Goal: Task Accomplishment & Management: Complete application form

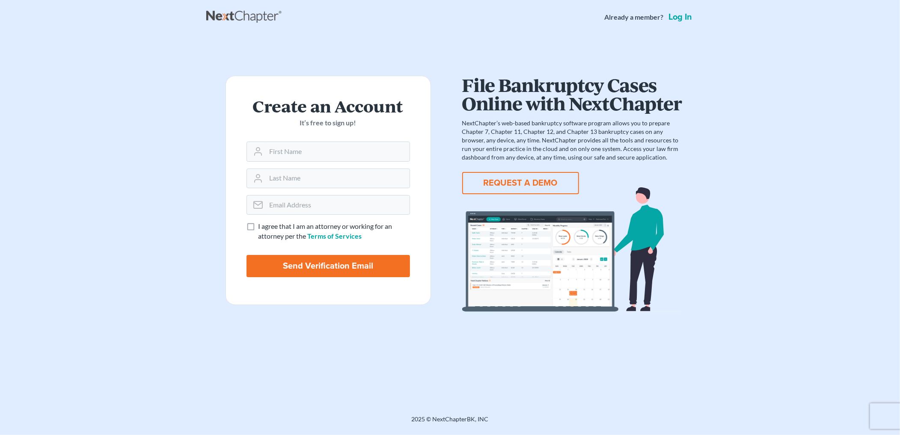
click at [677, 13] on link "Log in" at bounding box center [680, 17] width 27 height 9
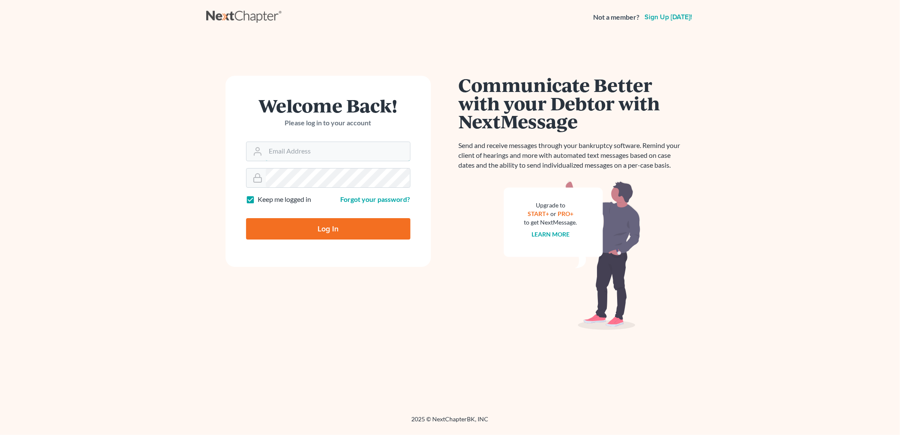
type input "[PERSON_NAME][EMAIL_ADDRESS][DOMAIN_NAME]"
click at [315, 232] on input "Log In" at bounding box center [328, 228] width 164 height 21
type input "Thinking..."
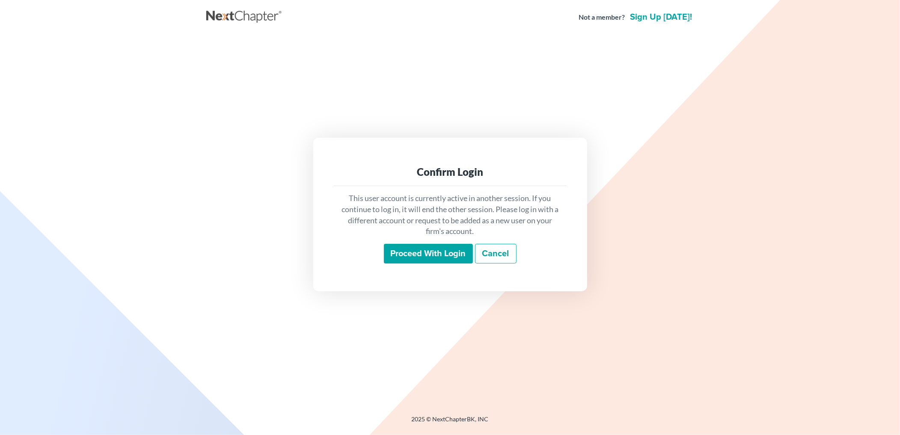
click at [452, 254] on input "Proceed with login" at bounding box center [428, 254] width 89 height 20
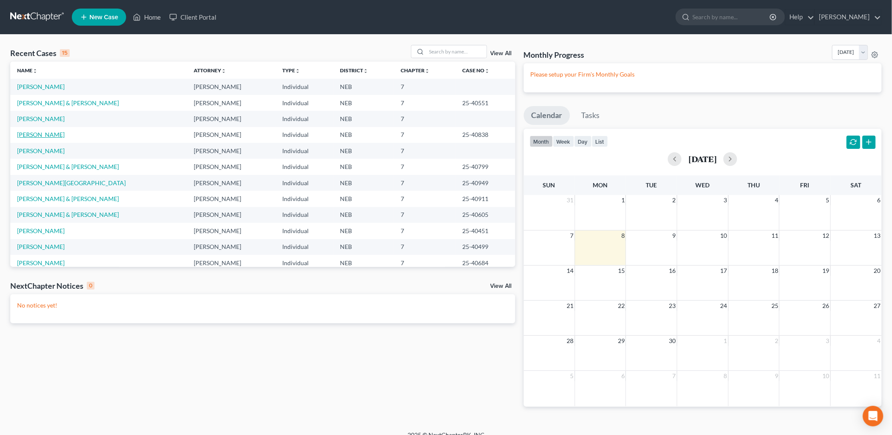
click at [37, 133] on link "Kramer, Holly" at bounding box center [40, 134] width 47 height 7
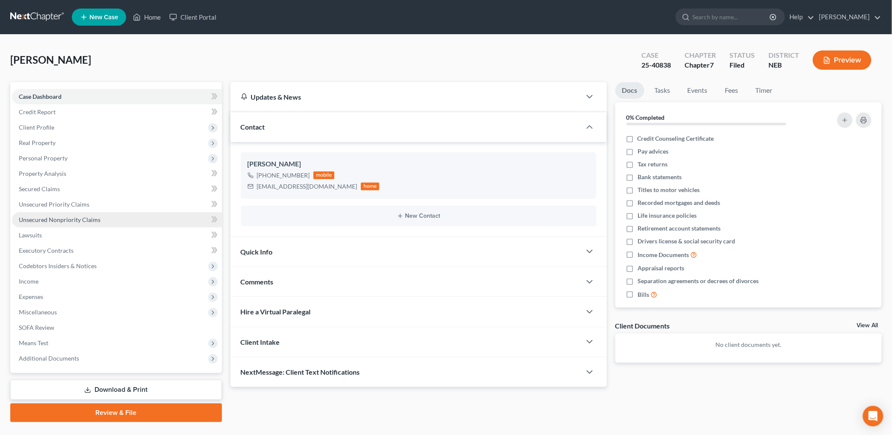
click at [48, 214] on link "Unsecured Nonpriority Claims" at bounding box center [117, 219] width 210 height 15
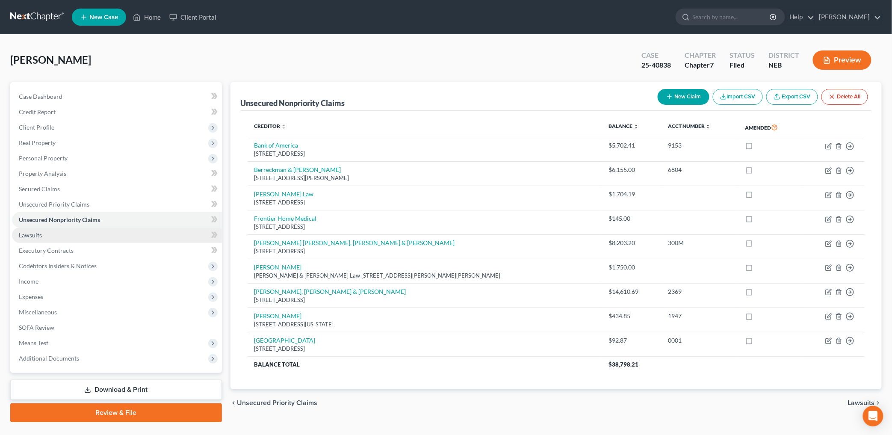
click at [65, 231] on link "Lawsuits" at bounding box center [117, 235] width 210 height 15
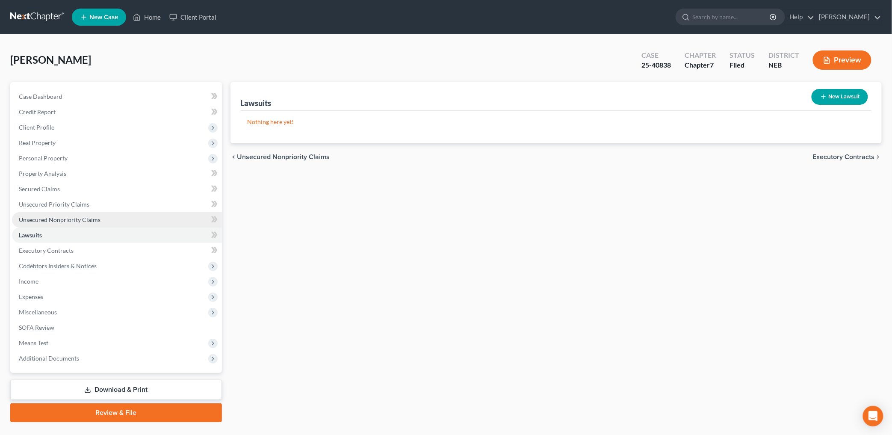
click at [67, 221] on span "Unsecured Nonpriority Claims" at bounding box center [60, 219] width 82 height 7
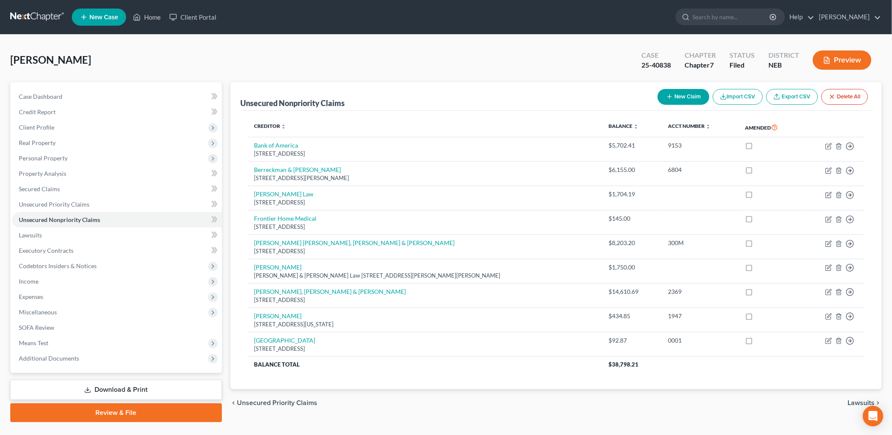
click at [689, 96] on button "New Claim" at bounding box center [684, 97] width 52 height 16
select select "0"
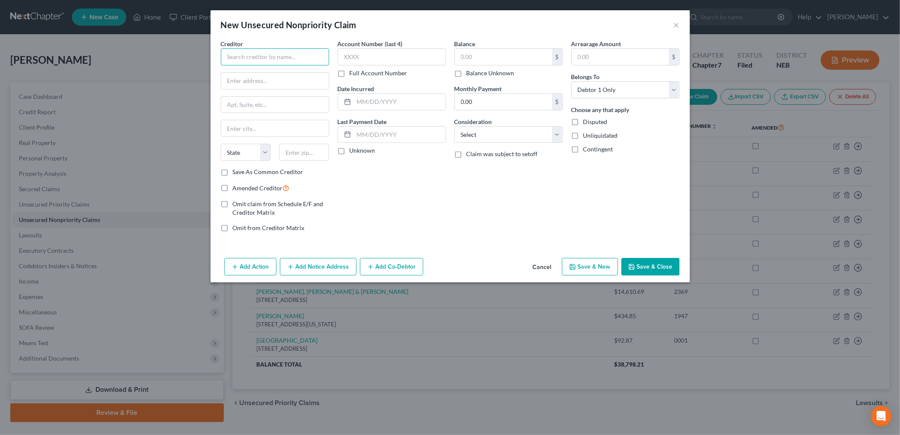
click at [283, 60] on input "text" at bounding box center [275, 56] width 108 height 17
type input "Hearld Trew"
type input "81051 Anselmo Road"
type input "Anselmo"
select select "30"
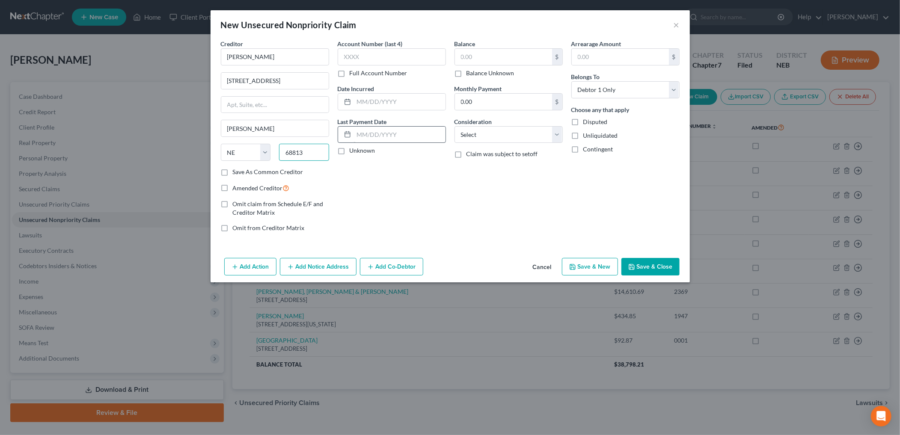
type input "68813"
click at [374, 140] on input "text" at bounding box center [400, 135] width 92 height 16
click at [349, 152] on label "Unknown" at bounding box center [362, 150] width 26 height 9
click at [353, 152] on input "Unknown" at bounding box center [356, 149] width 6 height 6
checkbox input "true"
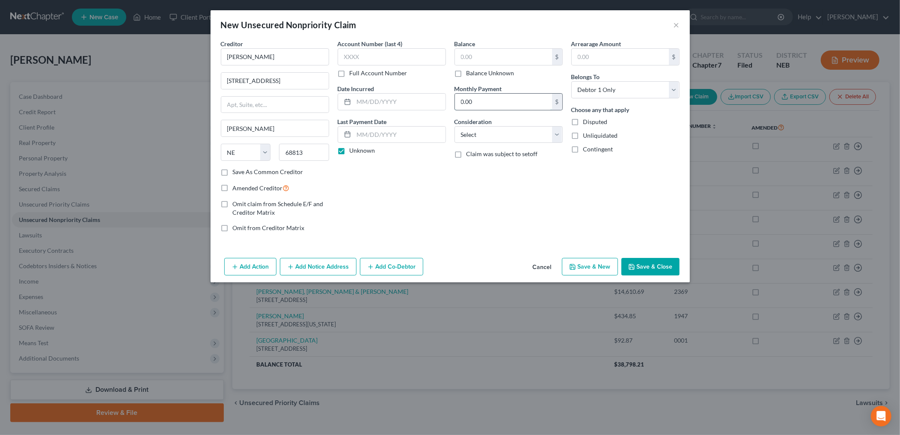
click at [494, 103] on input "0.00" at bounding box center [503, 102] width 97 height 16
type input "280.00"
click at [472, 133] on select "Select Cable / Satellite Services Collection Agency Credit Card Debt Debt Couns…" at bounding box center [508, 134] width 108 height 17
select select "12"
click at [454, 126] on select "Select Cable / Satellite Services Collection Agency Credit Card Debt Debt Couns…" at bounding box center [508, 134] width 108 height 17
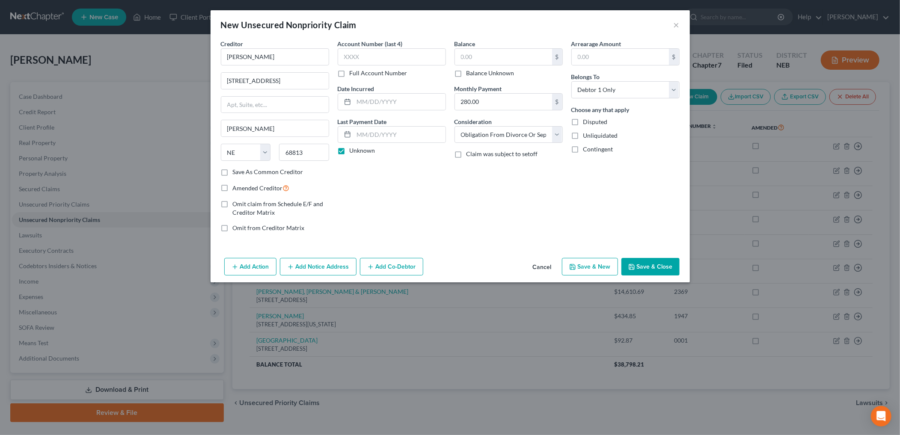
click at [656, 271] on button "Save & Close" at bounding box center [650, 267] width 58 height 18
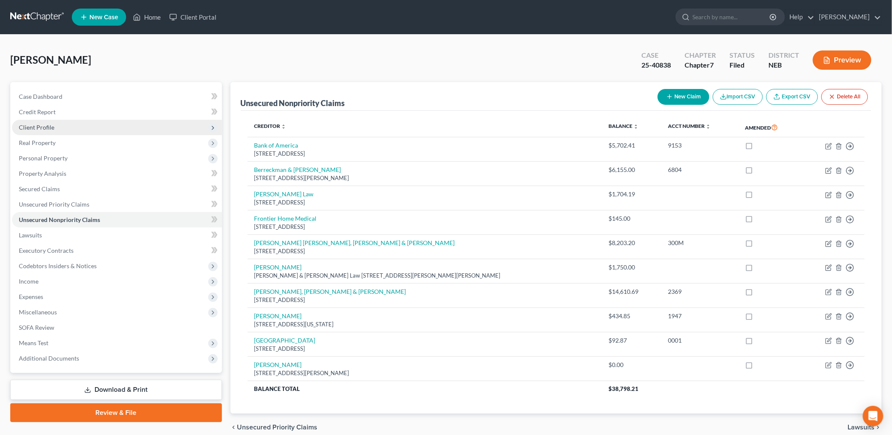
click at [55, 129] on span "Client Profile" at bounding box center [117, 127] width 210 height 15
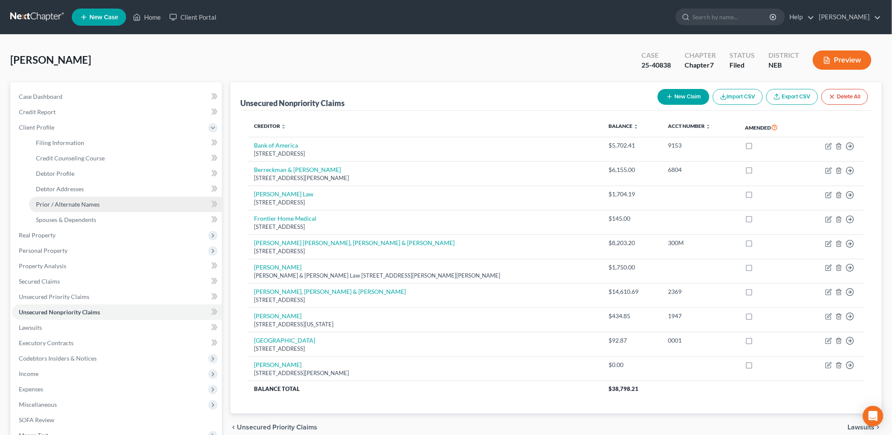
click at [56, 203] on span "Prior / Alternate Names" at bounding box center [68, 204] width 64 height 7
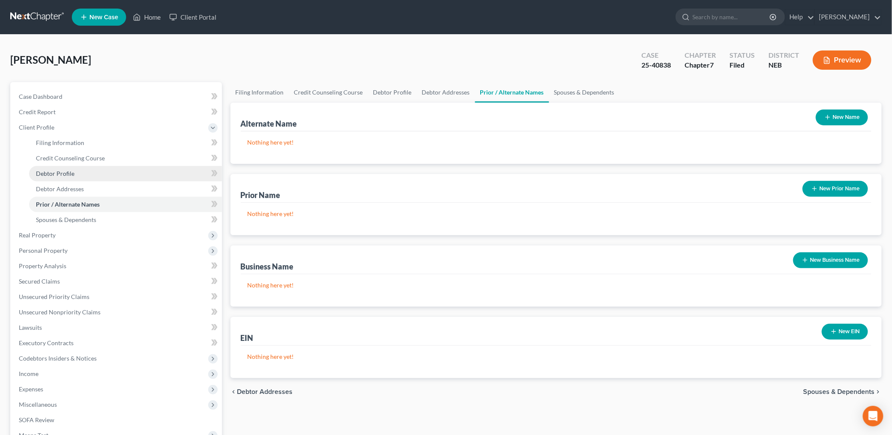
click at [52, 177] on link "Debtor Profile" at bounding box center [125, 173] width 193 height 15
select select "0"
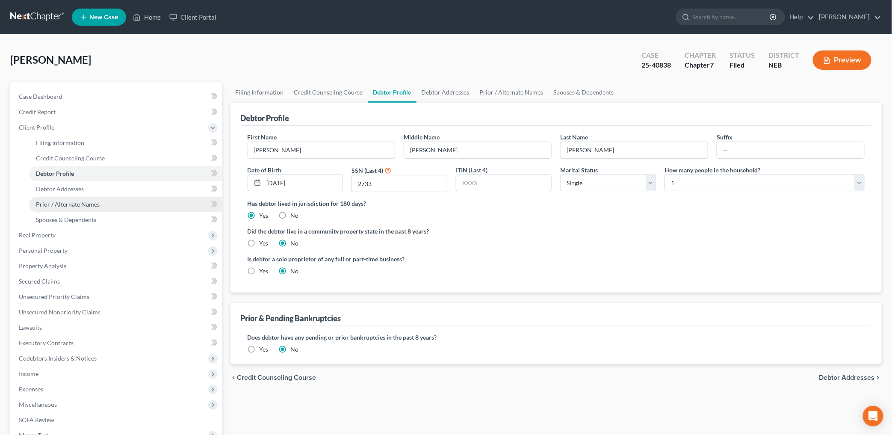
click at [57, 207] on span "Prior / Alternate Names" at bounding box center [68, 204] width 64 height 7
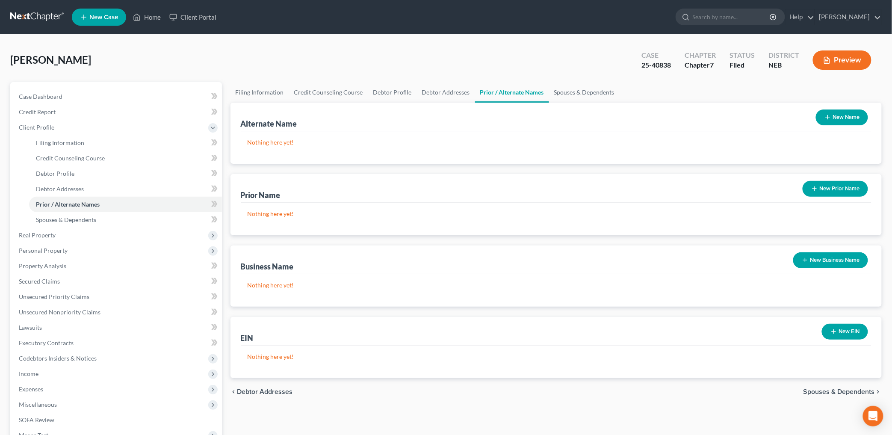
click at [844, 116] on button "New Name" at bounding box center [842, 118] width 52 height 16
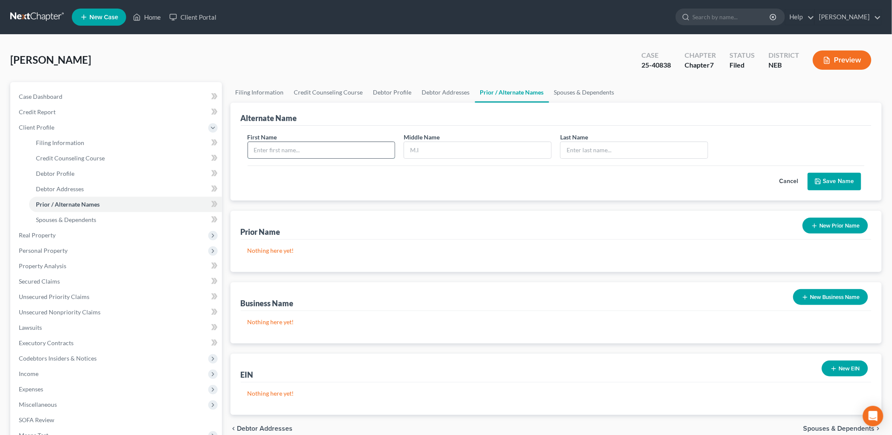
click at [326, 148] on input "text" at bounding box center [321, 150] width 147 height 16
type input "Heather"
type input "L"
type input "Kramer"
click at [827, 179] on button "Save Name" at bounding box center [834, 182] width 53 height 18
